Goal: Task Accomplishment & Management: Complete application form

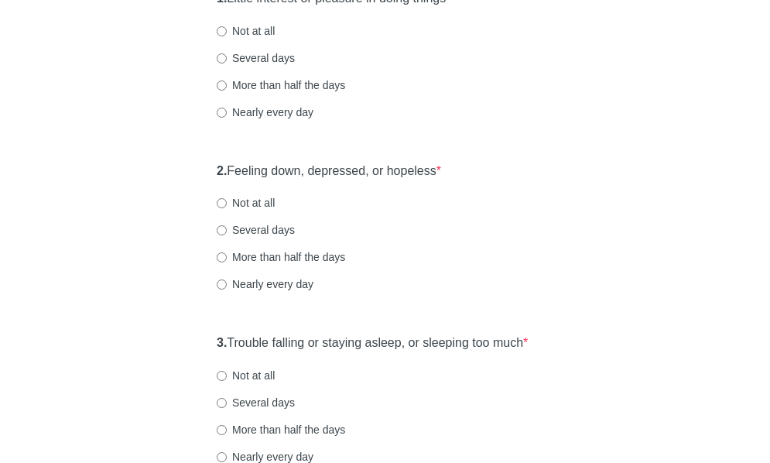
scroll to position [232, 0]
click at [293, 291] on label "Nearly every day" at bounding box center [265, 282] width 97 height 15
click at [227, 289] on input "Nearly every day" at bounding box center [222, 284] width 10 height 10
radio input "true"
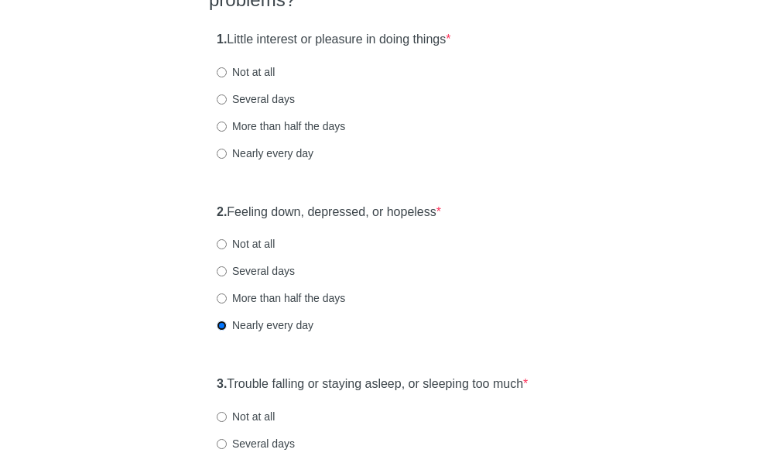
scroll to position [155, 0]
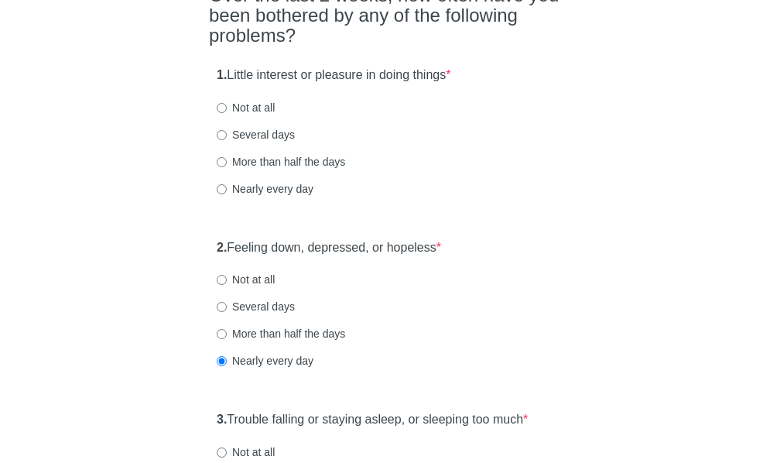
click at [289, 169] on label "More than half the days" at bounding box center [281, 161] width 128 height 15
click at [227, 167] on input "More than half the days" at bounding box center [222, 162] width 10 height 10
radio input "true"
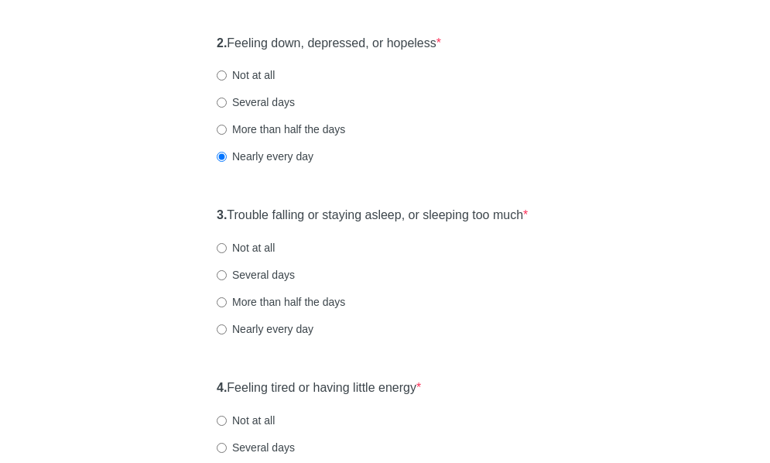
scroll to position [387, 0]
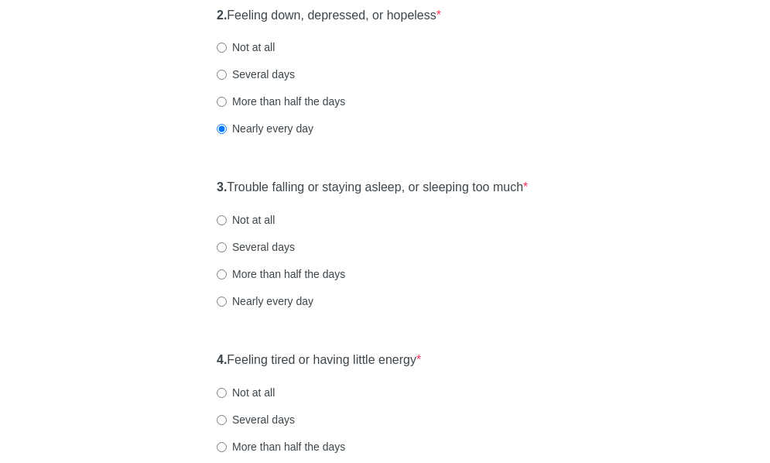
click at [320, 282] on label "More than half the days" at bounding box center [281, 273] width 128 height 15
click at [227, 279] on input "More than half the days" at bounding box center [222, 274] width 10 height 10
radio input "true"
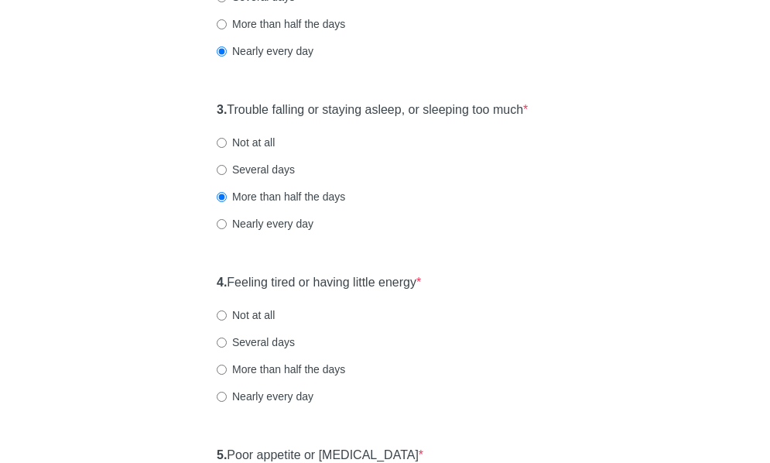
click at [271, 231] on label "Nearly every day" at bounding box center [265, 223] width 97 height 15
click at [227, 229] on input "Nearly every day" at bounding box center [222, 224] width 10 height 10
radio input "true"
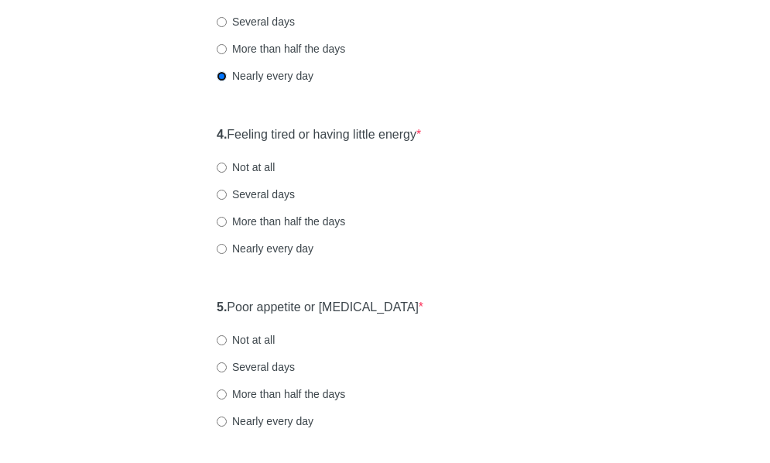
scroll to position [619, 0]
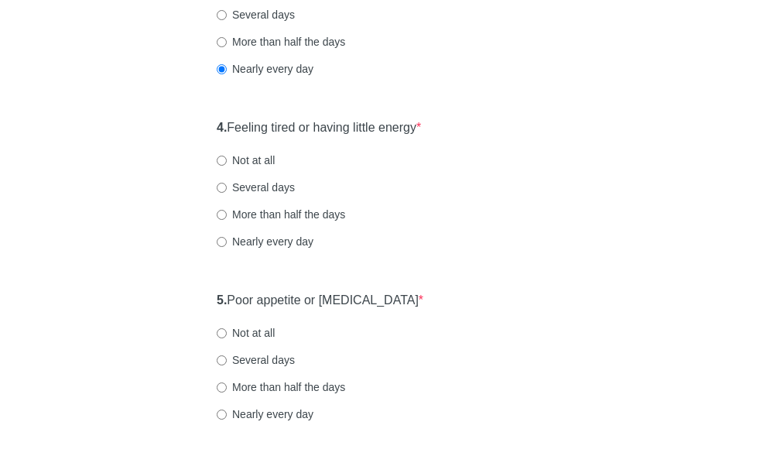
click at [299, 222] on label "More than half the days" at bounding box center [281, 214] width 128 height 15
click at [227, 220] on input "More than half the days" at bounding box center [222, 215] width 10 height 10
radio input "true"
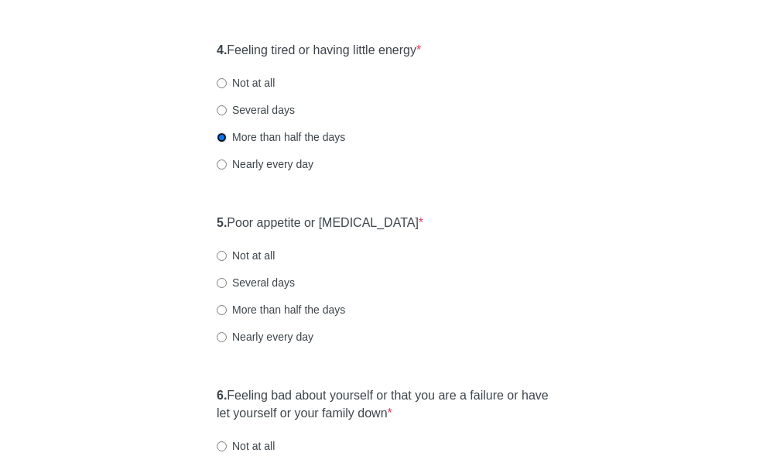
scroll to position [774, 0]
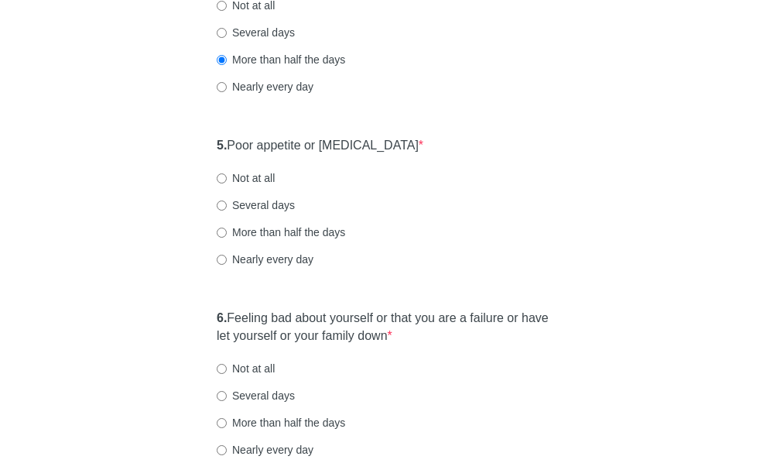
click at [274, 240] on label "More than half the days" at bounding box center [281, 231] width 128 height 15
click at [227, 238] on input "More than half the days" at bounding box center [222, 232] width 10 height 10
radio input "true"
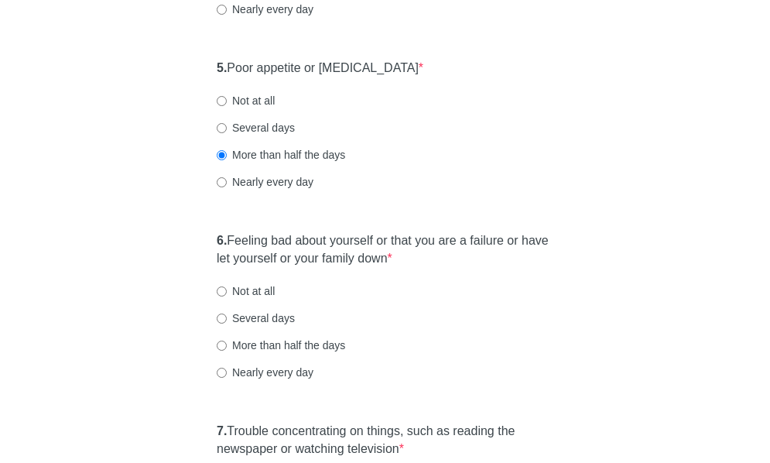
click at [269, 108] on label "Not at all" at bounding box center [246, 100] width 58 height 15
click at [227, 106] on input "Not at all" at bounding box center [222, 101] width 10 height 10
radio input "true"
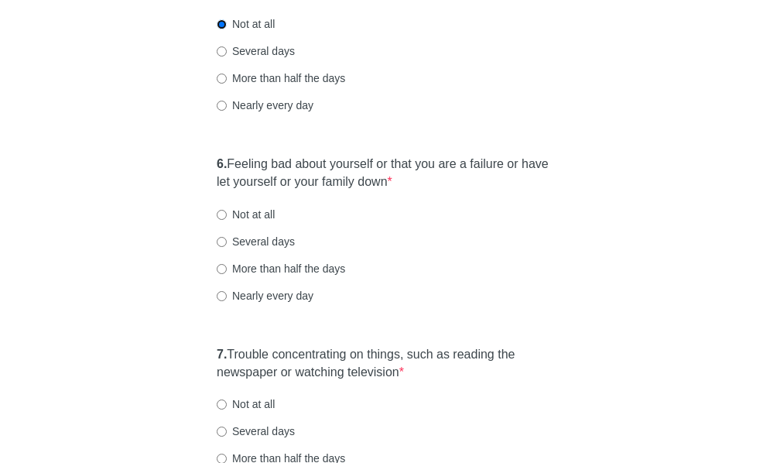
scroll to position [929, 0]
click at [304, 303] on label "Nearly every day" at bounding box center [265, 294] width 97 height 15
click at [227, 300] on input "Nearly every day" at bounding box center [222, 295] width 10 height 10
radio input "true"
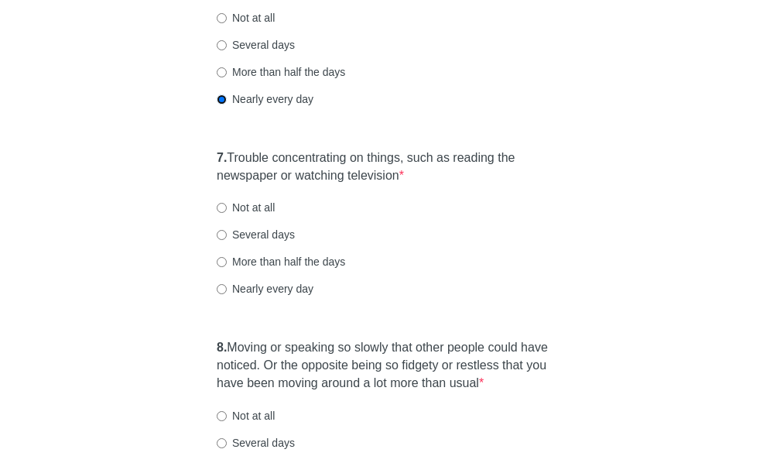
scroll to position [1161, 0]
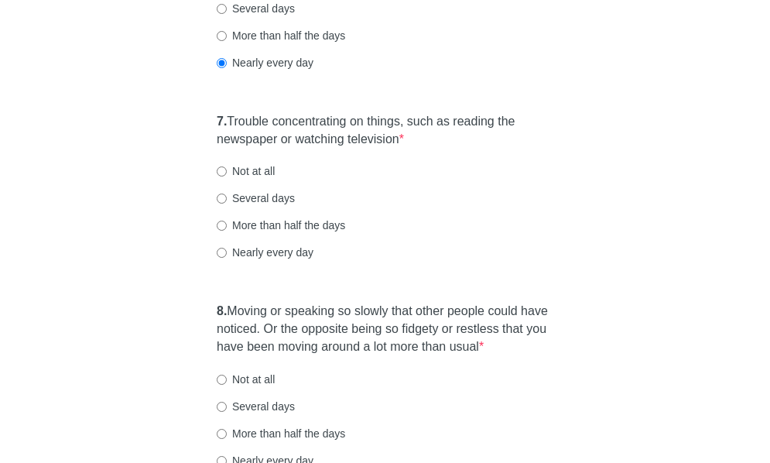
click at [310, 233] on label "More than half the days" at bounding box center [281, 224] width 128 height 15
click at [227, 231] on input "More than half the days" at bounding box center [222, 226] width 10 height 10
radio input "true"
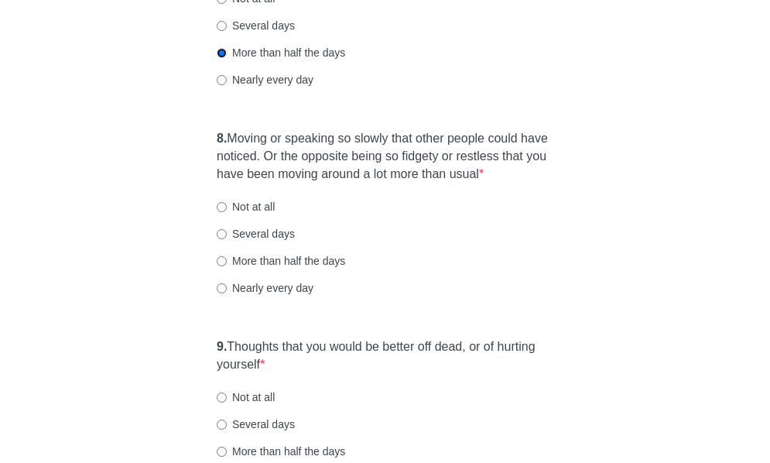
scroll to position [1315, 0]
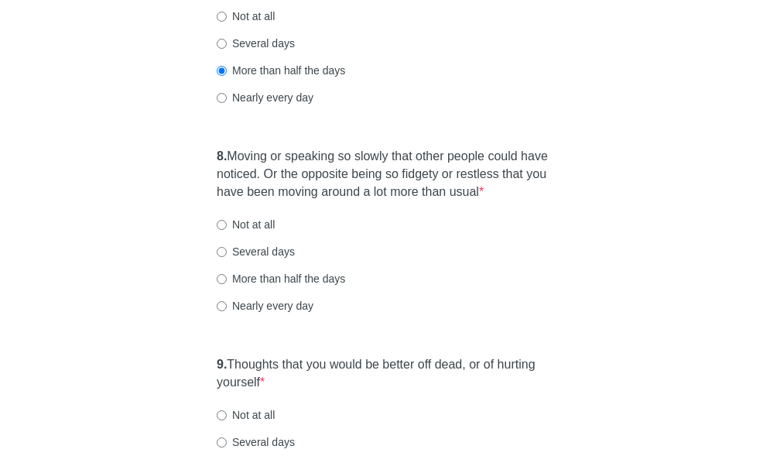
click at [280, 286] on label "More than half the days" at bounding box center [281, 278] width 128 height 15
click at [227, 284] on input "More than half the days" at bounding box center [222, 279] width 10 height 10
radio input "true"
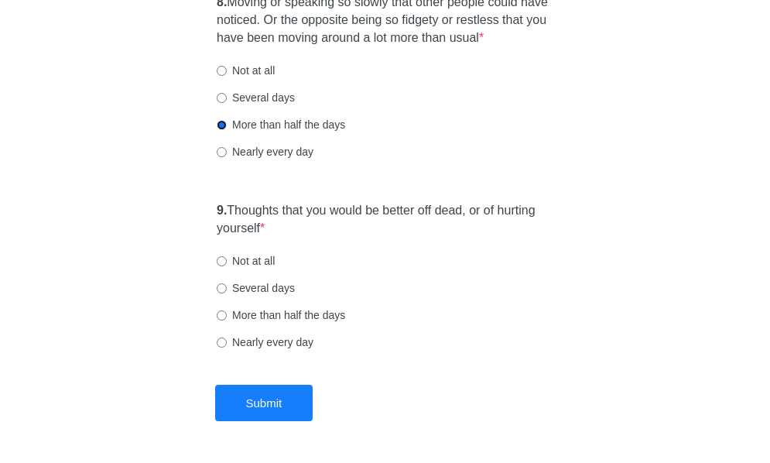
scroll to position [1470, 0]
click at [239, 268] on label "Not at all" at bounding box center [246, 259] width 58 height 15
click at [227, 265] on input "Not at all" at bounding box center [222, 260] width 10 height 10
radio input "true"
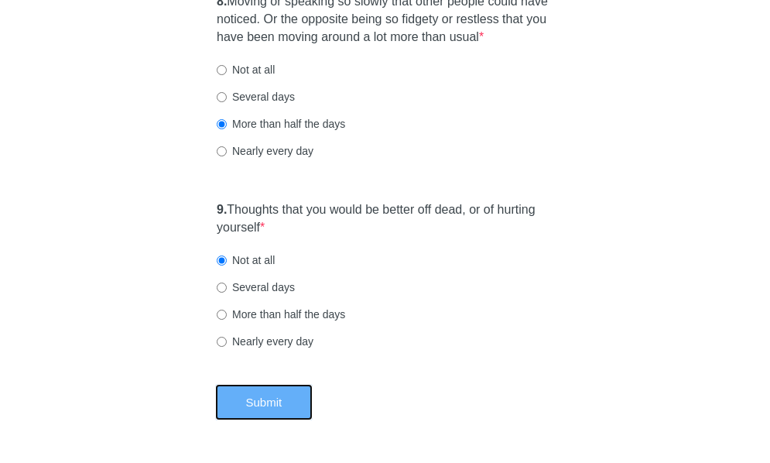
click at [265, 420] on button "Submit" at bounding box center [264, 402] width 98 height 36
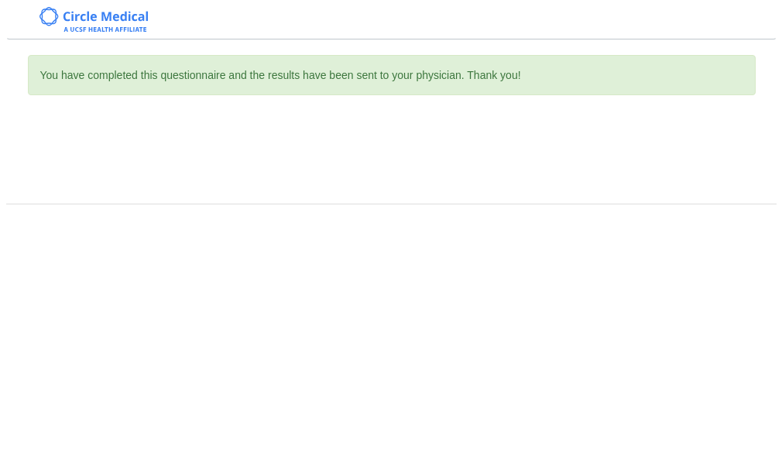
scroll to position [0, 0]
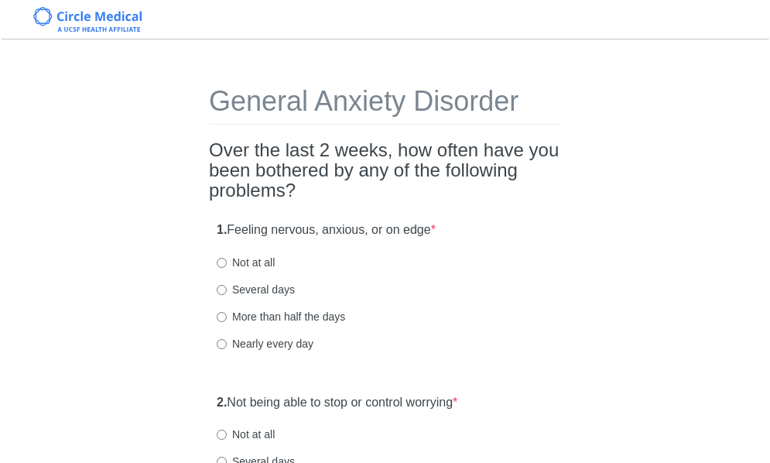
click at [250, 344] on label "Nearly every day" at bounding box center [265, 343] width 97 height 15
click at [227, 344] on input "Nearly every day" at bounding box center [222, 344] width 10 height 10
radio input "true"
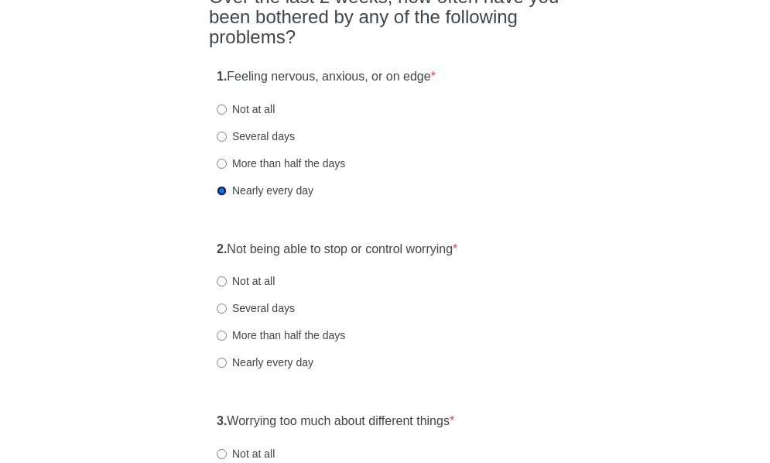
scroll to position [155, 0]
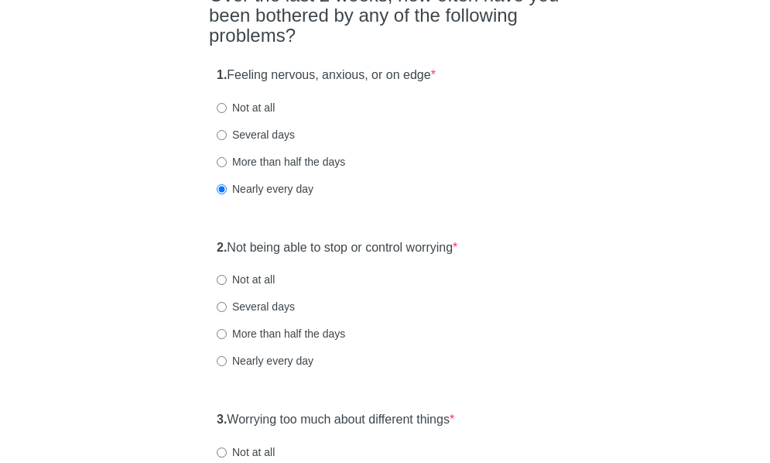
click at [326, 336] on label "More than half the days" at bounding box center [281, 333] width 128 height 15
click at [227, 336] on input "More than half the days" at bounding box center [222, 334] width 10 height 10
radio input "true"
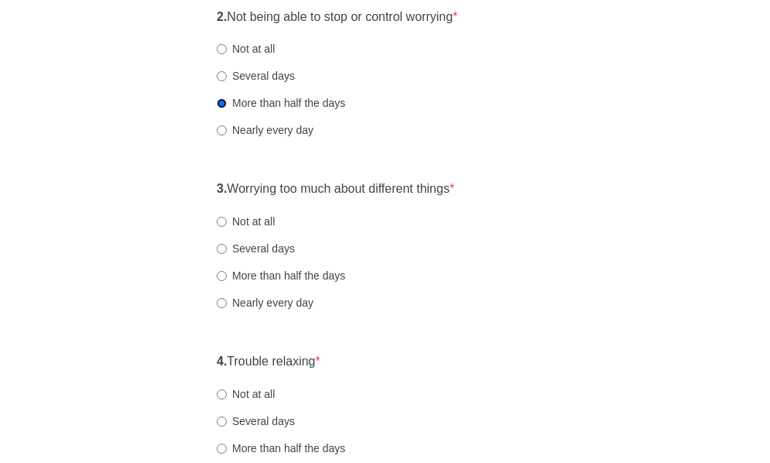
scroll to position [387, 0]
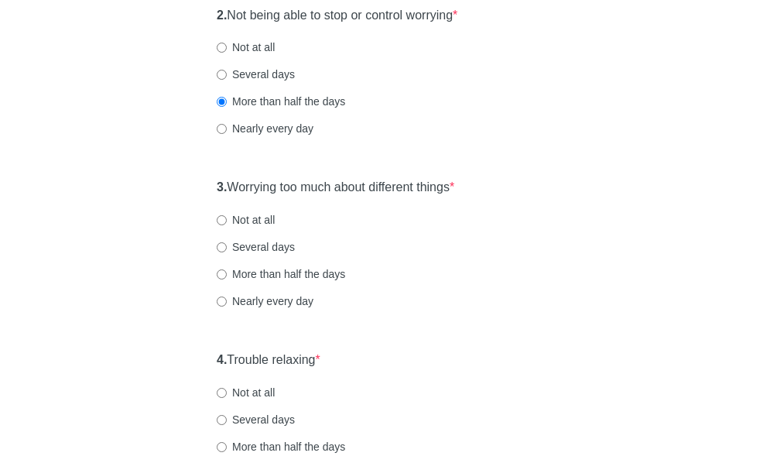
click at [296, 275] on label "More than half the days" at bounding box center [281, 273] width 128 height 15
click at [227, 275] on input "More than half the days" at bounding box center [222, 274] width 10 height 10
radio input "true"
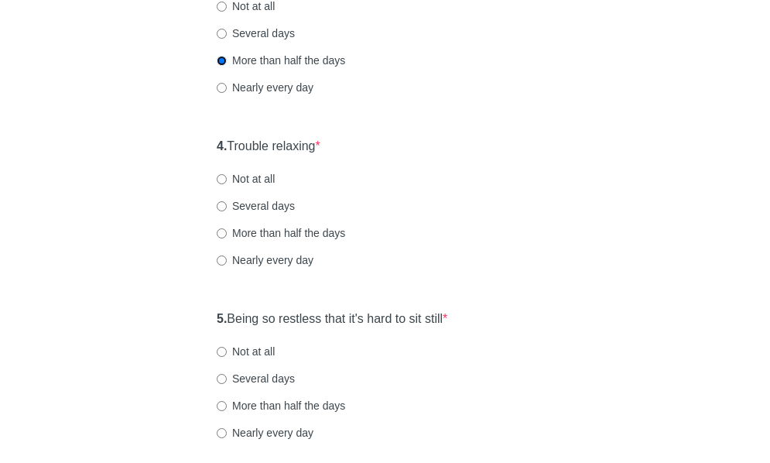
scroll to position [542, 0]
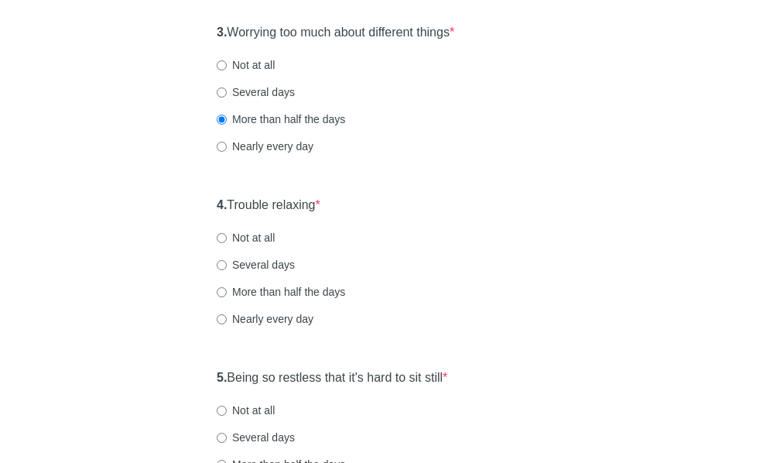
click at [286, 292] on label "More than half the days" at bounding box center [281, 291] width 128 height 15
click at [227, 292] on input "More than half the days" at bounding box center [222, 292] width 10 height 10
radio input "true"
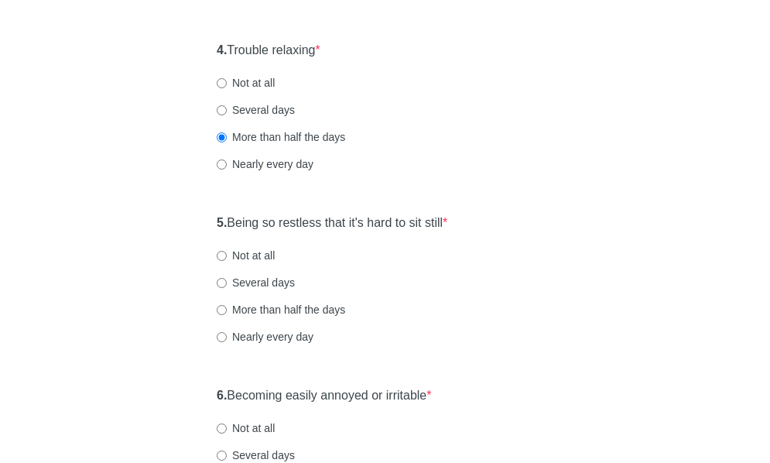
click at [264, 280] on label "Several days" at bounding box center [256, 282] width 78 height 15
click at [227, 280] on input "Several days" at bounding box center [222, 283] width 10 height 10
radio input "true"
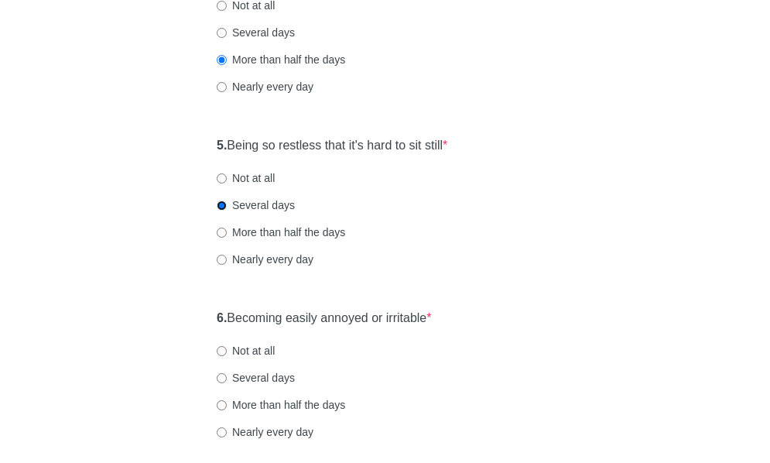
scroll to position [851, 0]
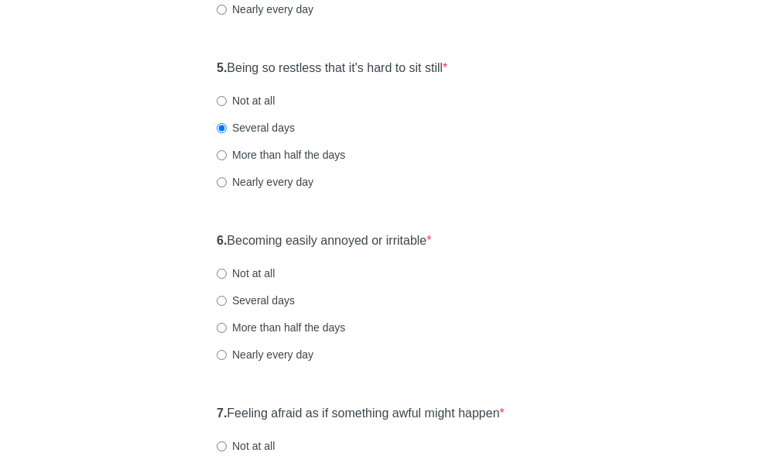
click at [258, 305] on label "Several days" at bounding box center [256, 299] width 78 height 15
click at [227, 305] on input "Several days" at bounding box center [222, 301] width 10 height 10
radio input "true"
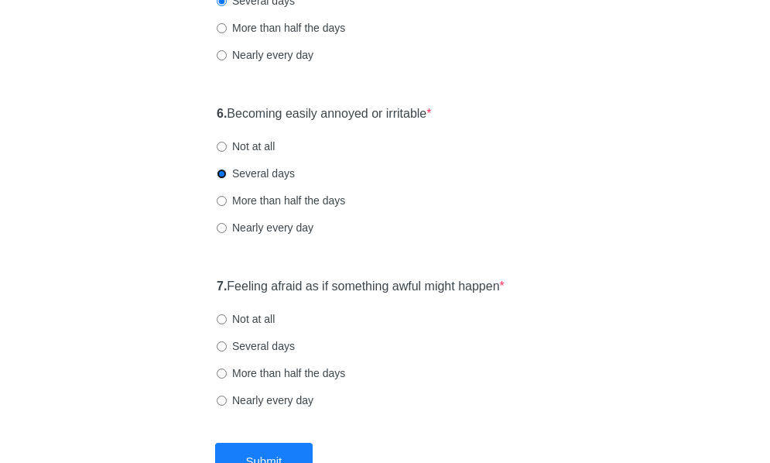
scroll to position [1006, 0]
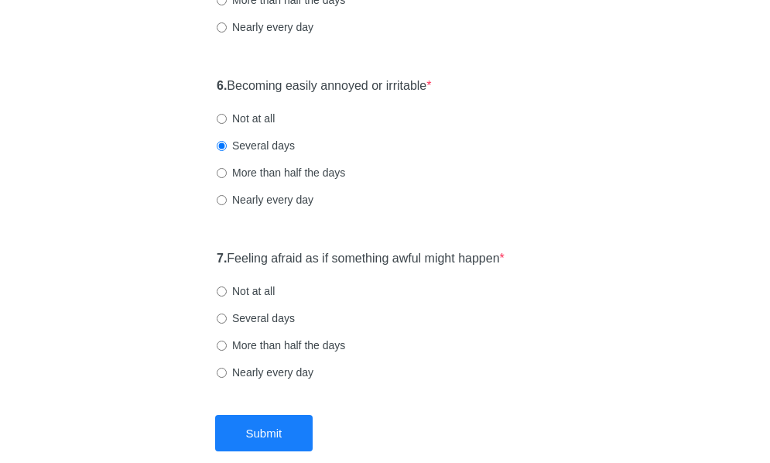
click at [247, 377] on label "Nearly every day" at bounding box center [265, 371] width 97 height 15
click at [227, 377] on input "Nearly every day" at bounding box center [222, 373] width 10 height 10
radio input "true"
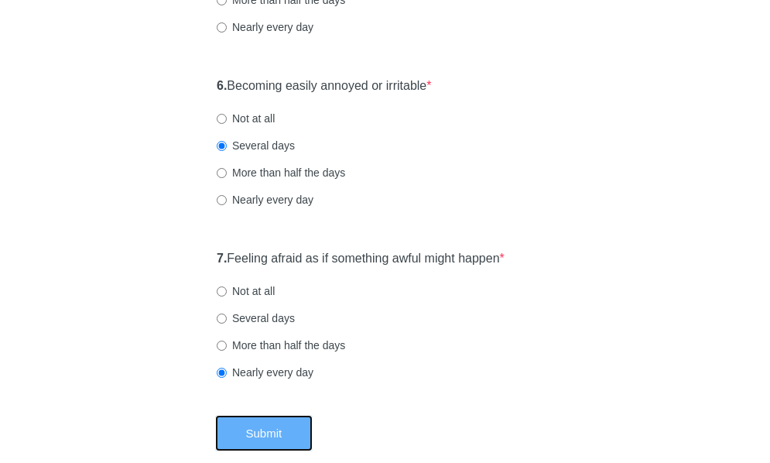
click at [264, 432] on button "Submit" at bounding box center [264, 433] width 98 height 36
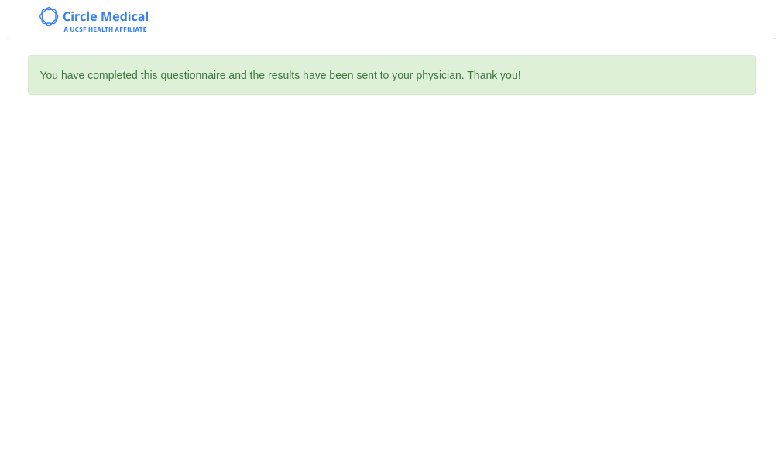
scroll to position [0, 0]
